Goal: Check status: Check status

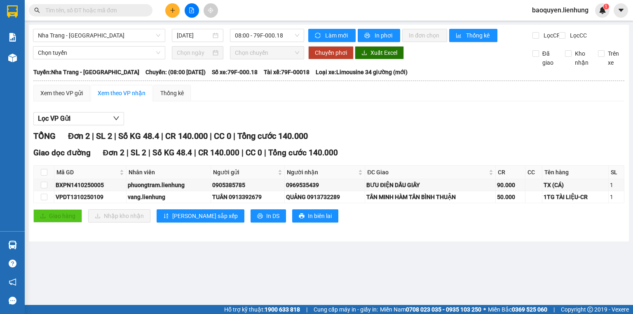
click at [340, 101] on div "Xem theo VP gửi Xem theo VP nhận Thống kê" at bounding box center [328, 93] width 591 height 16
click at [96, 42] on div "[GEOGRAPHIC_DATA] - [GEOGRAPHIC_DATA] [DATE] 08:00 - 79F-000.18" at bounding box center [168, 35] width 271 height 13
click at [99, 36] on span "Nha Trang - [GEOGRAPHIC_DATA]" at bounding box center [99, 35] width 122 height 12
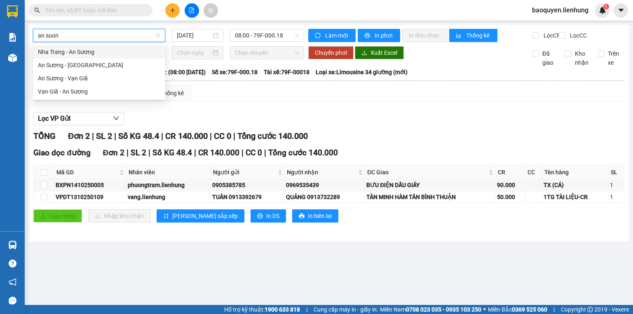
type input "an suong"
click at [88, 51] on div "Nha Trang - An Sương" at bounding box center [99, 51] width 122 height 9
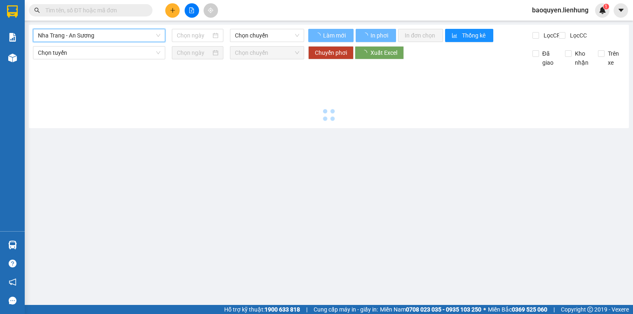
type input "[DATE]"
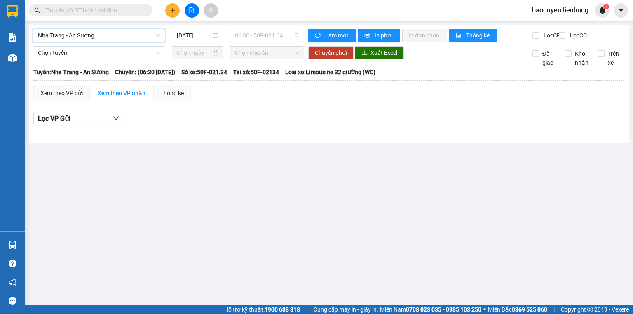
click at [259, 34] on span "06:30 - 50F-021.34" at bounding box center [267, 35] width 65 height 12
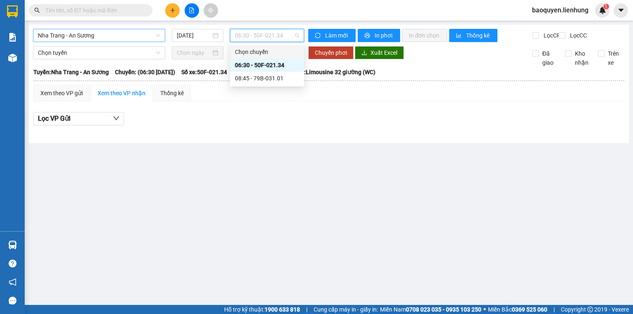
click at [262, 34] on span "06:30 - 50F-021.34" at bounding box center [267, 35] width 65 height 12
click at [255, 36] on span "06:30 - 50F-021.34" at bounding box center [267, 35] width 65 height 12
click at [254, 76] on div "08:45 - 79B-031.01" at bounding box center [267, 78] width 64 height 9
